Goal: Task Accomplishment & Management: Use online tool/utility

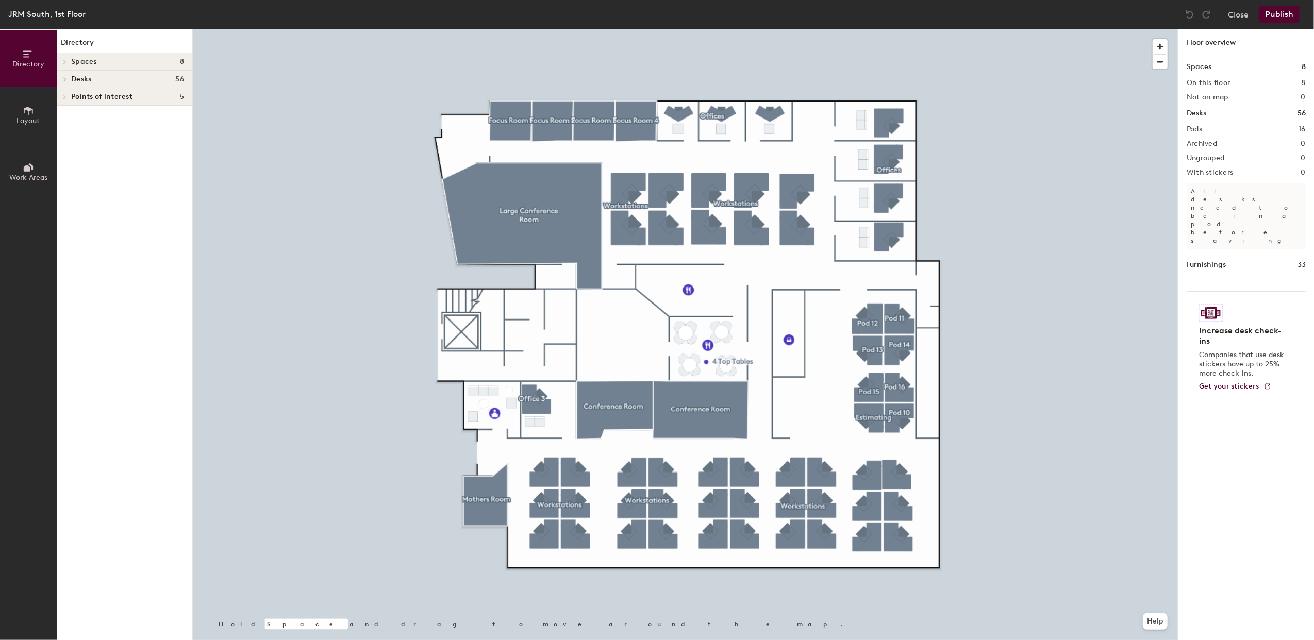
click at [34, 115] on button "Layout" at bounding box center [28, 115] width 57 height 57
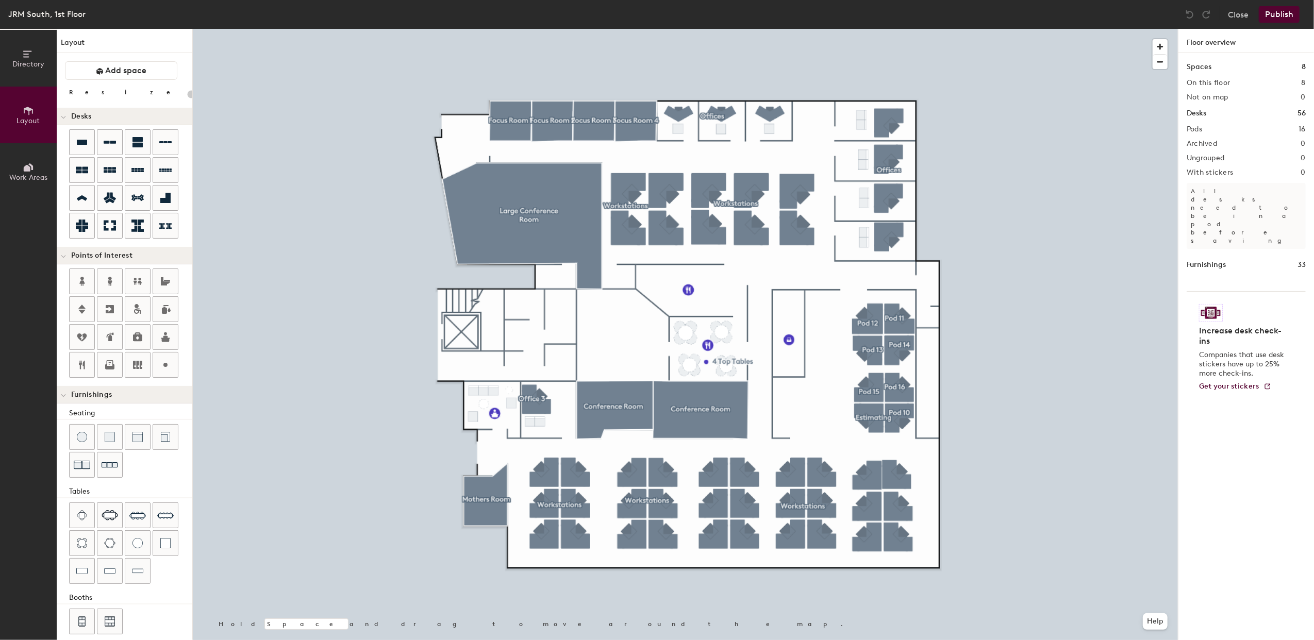
click at [21, 161] on button "Work Areas" at bounding box center [28, 171] width 57 height 57
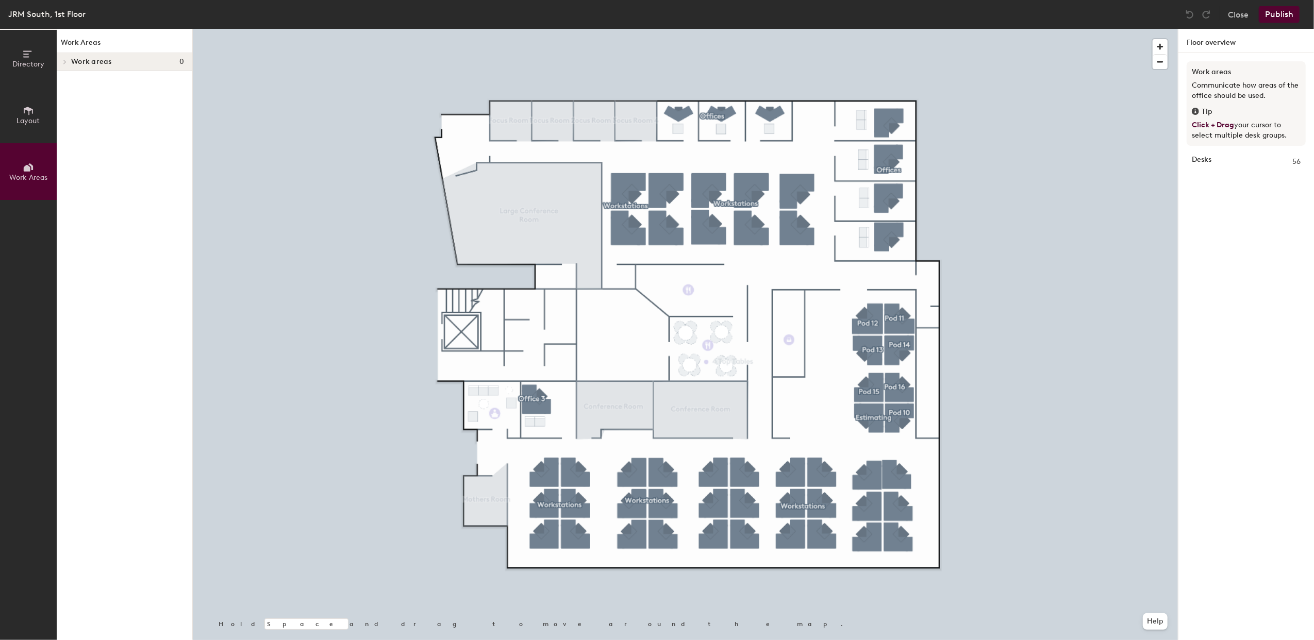
click at [71, 60] on span "Work areas" at bounding box center [91, 62] width 41 height 8
click at [28, 58] on icon at bounding box center [28, 53] width 11 height 11
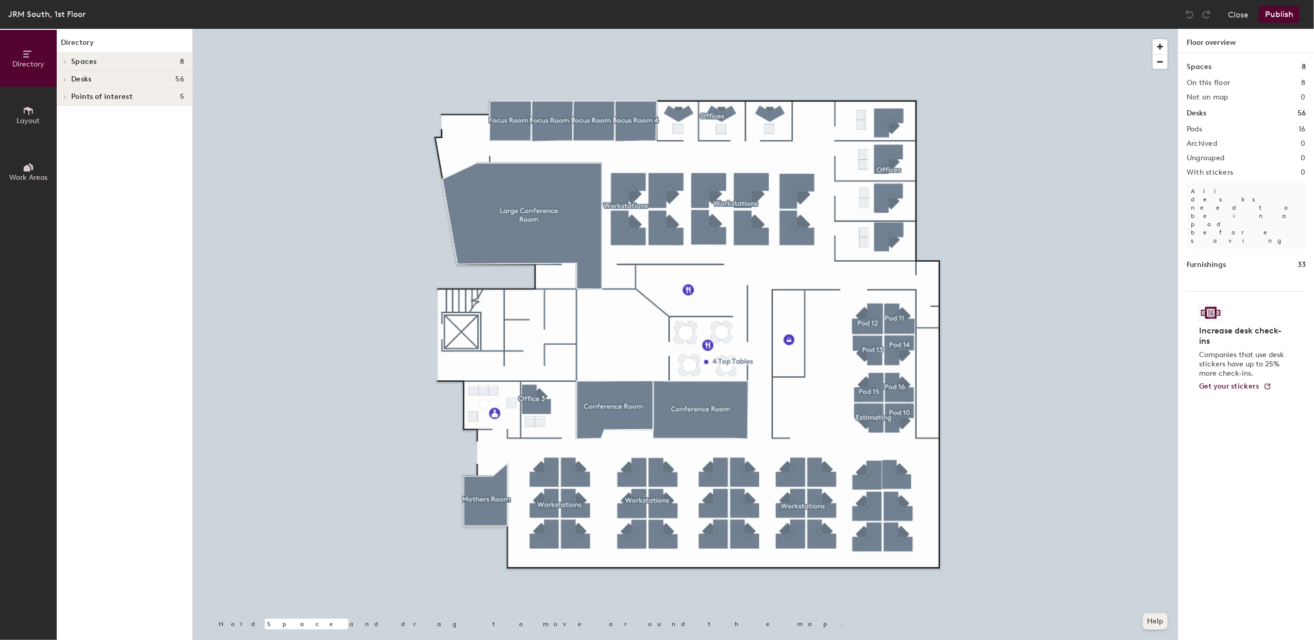
click at [1148, 619] on button "Help" at bounding box center [1155, 622] width 25 height 16
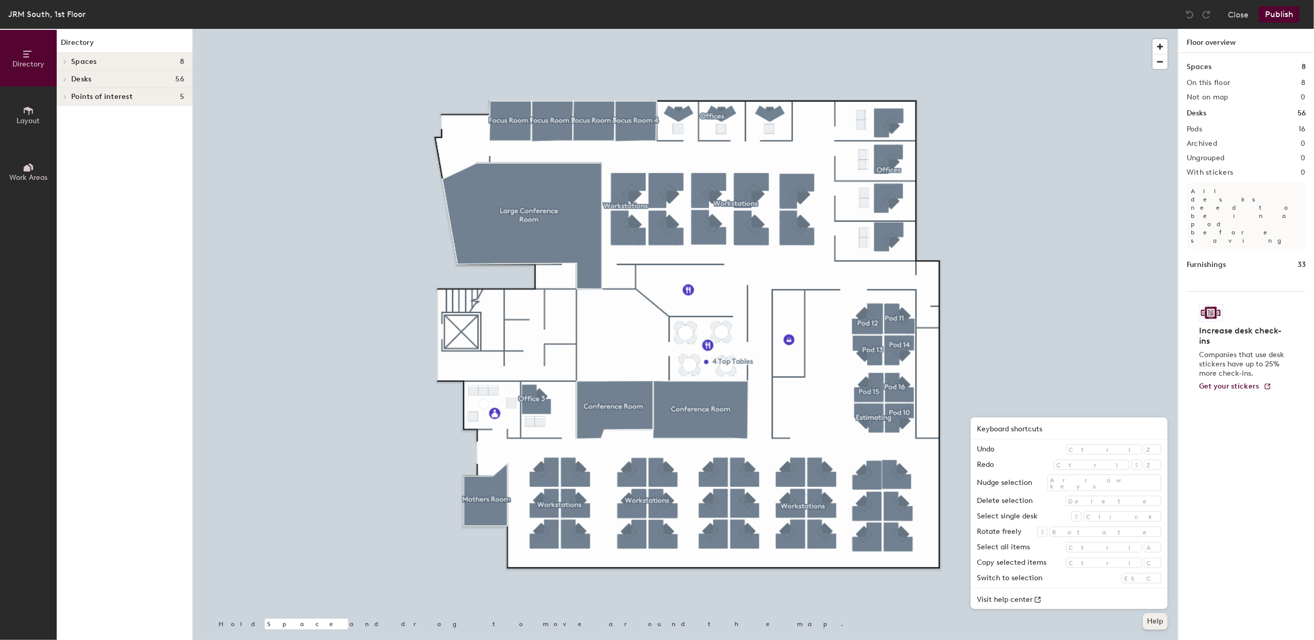
click at [1156, 627] on button "Help" at bounding box center [1155, 622] width 25 height 16
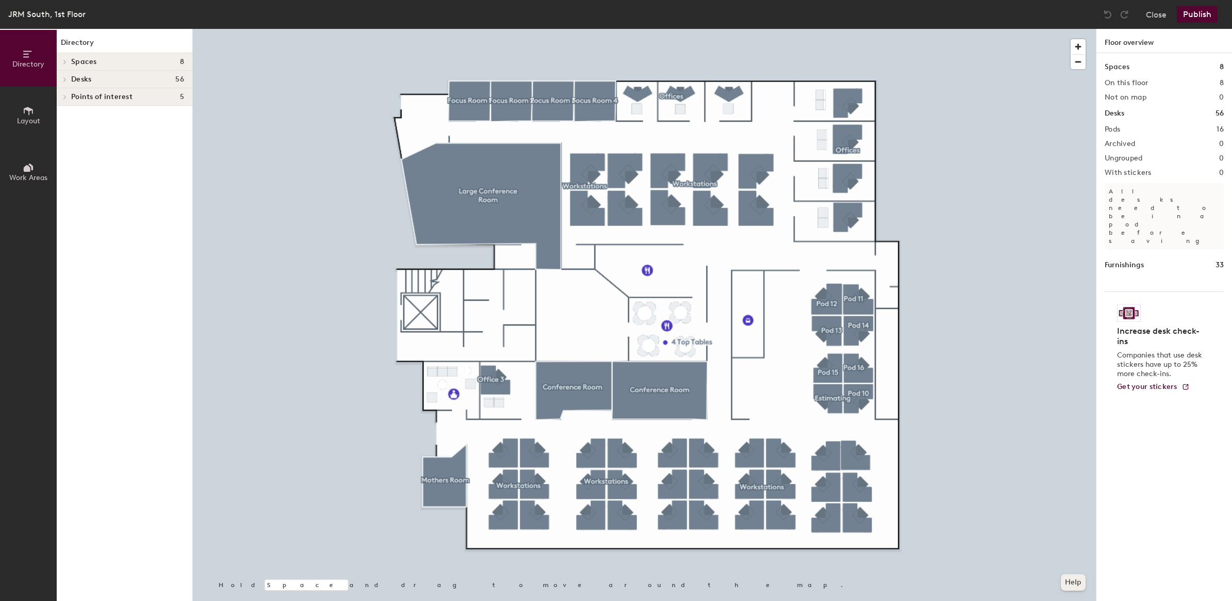
click at [1073, 588] on button "Help" at bounding box center [1073, 582] width 25 height 16
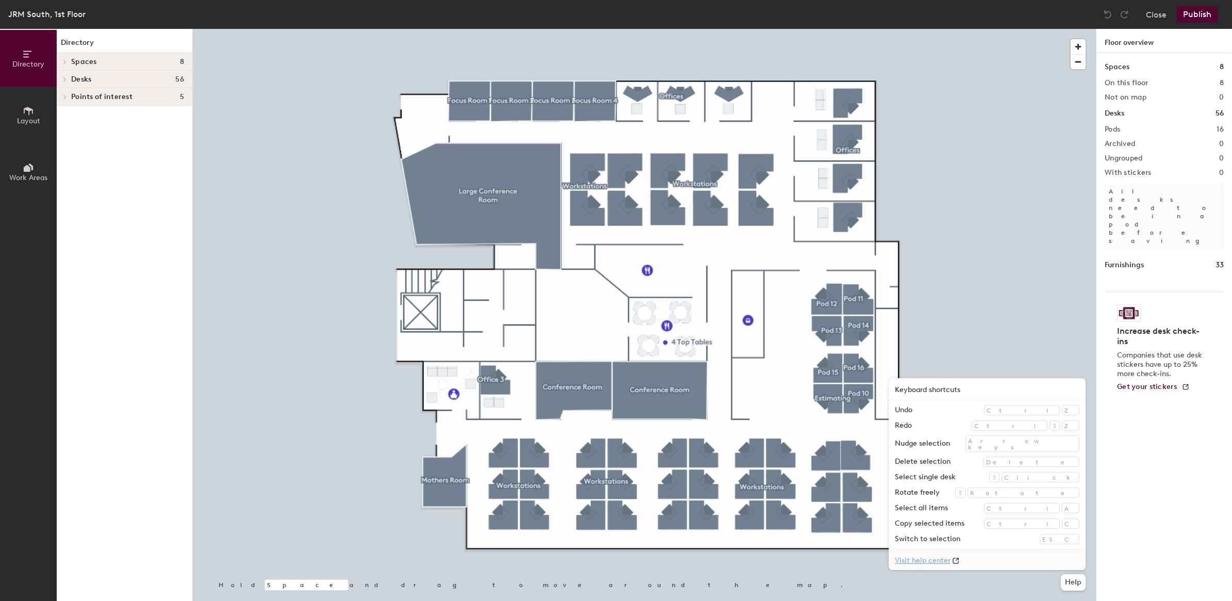
click at [961, 558] on icon at bounding box center [956, 560] width 10 height 10
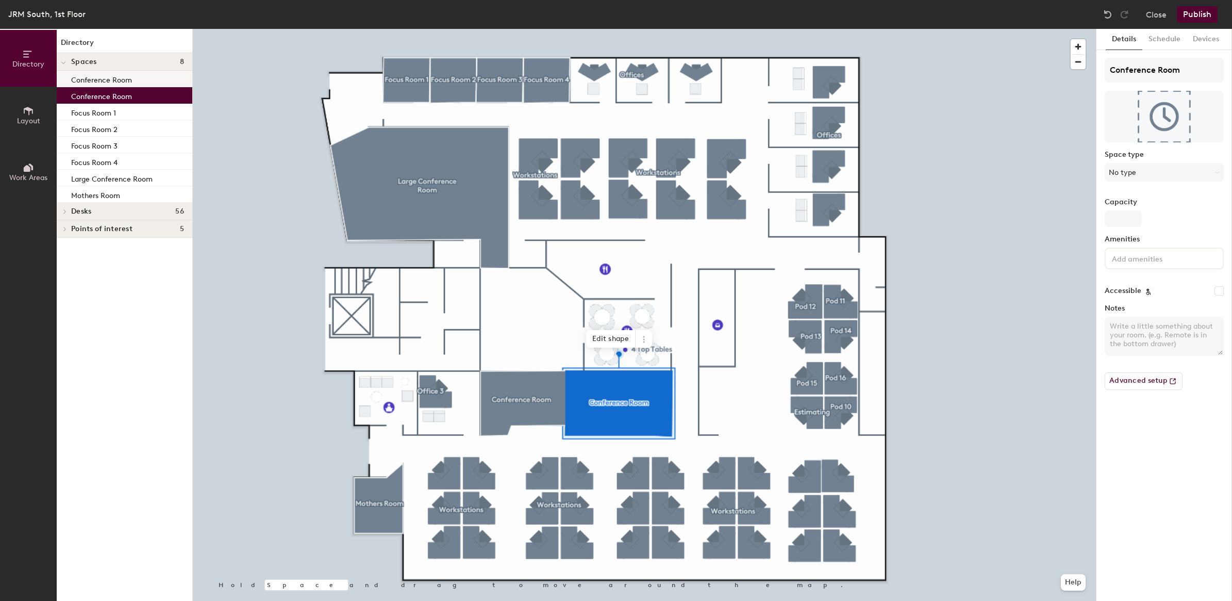
click at [136, 80] on div "Conference Room" at bounding box center [125, 79] width 136 height 16
